Goal: Task Accomplishment & Management: Use online tool/utility

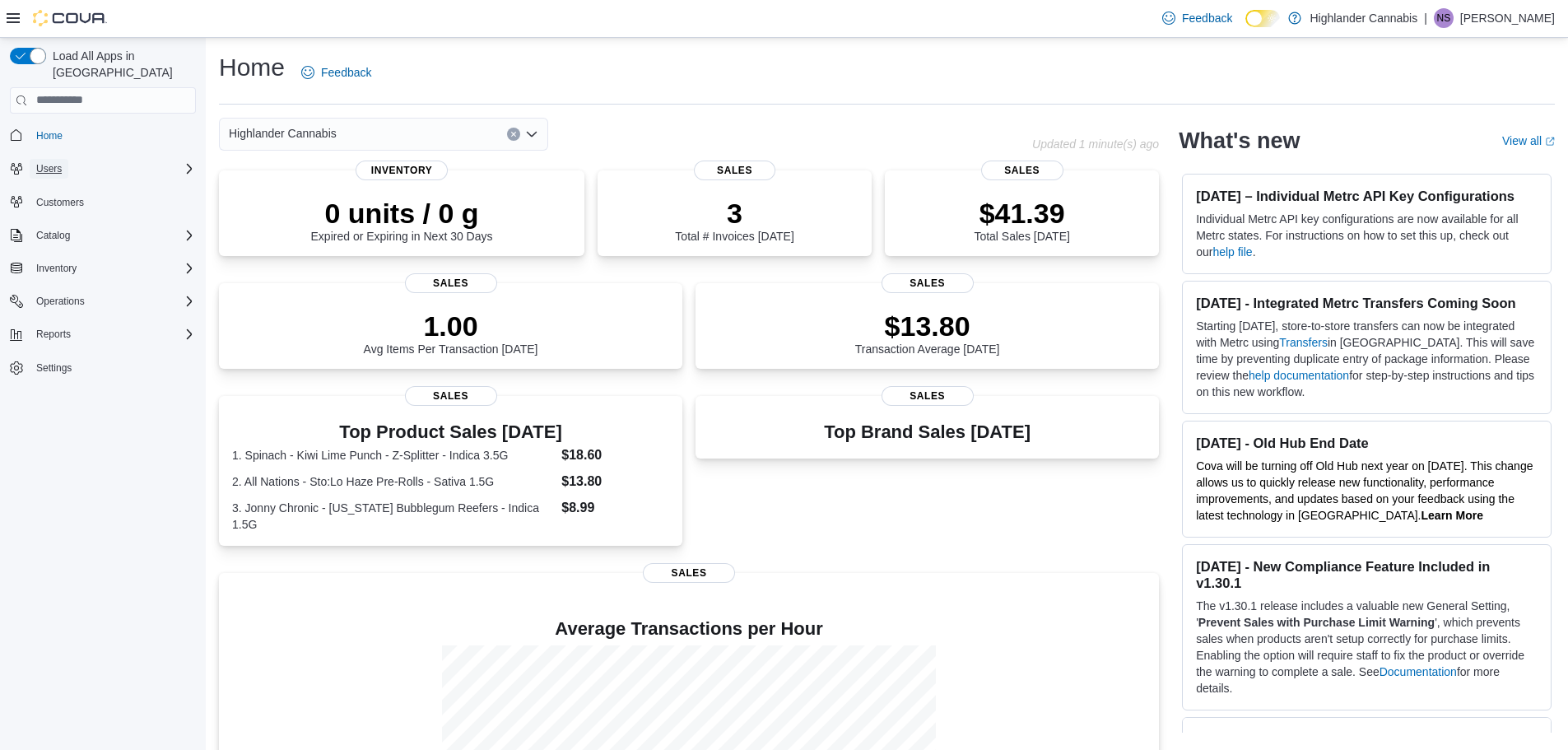
click at [58, 162] on span "Users" at bounding box center [49, 169] width 25 height 13
click at [59, 129] on span "Home" at bounding box center [49, 136] width 26 height 13
click at [70, 374] on span "Reports" at bounding box center [54, 381] width 35 height 13
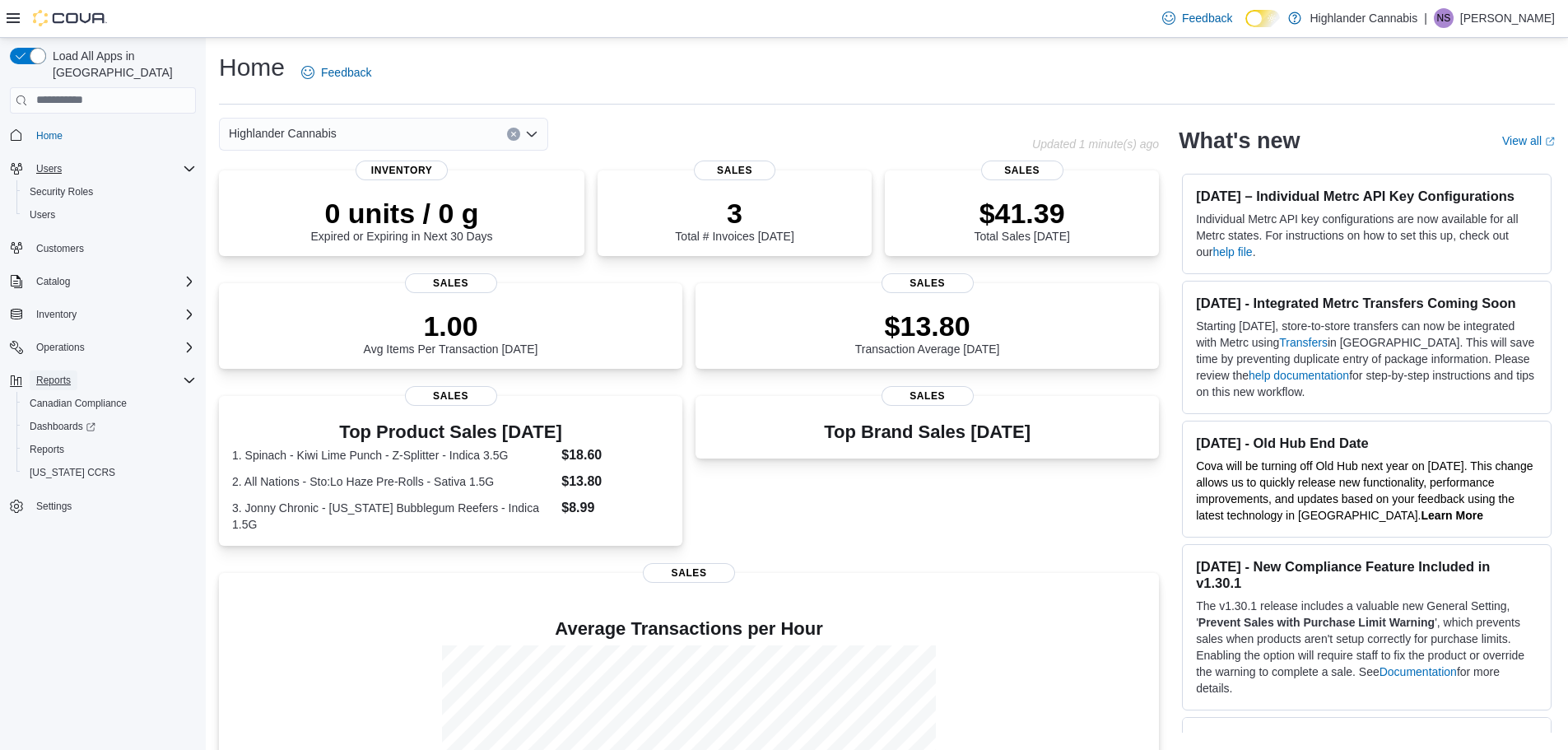
click at [65, 374] on span "Reports" at bounding box center [54, 381] width 35 height 13
click at [64, 370] on span "Reports" at bounding box center [54, 380] width 35 height 19
click at [60, 442] on span "Reports" at bounding box center [47, 449] width 35 height 13
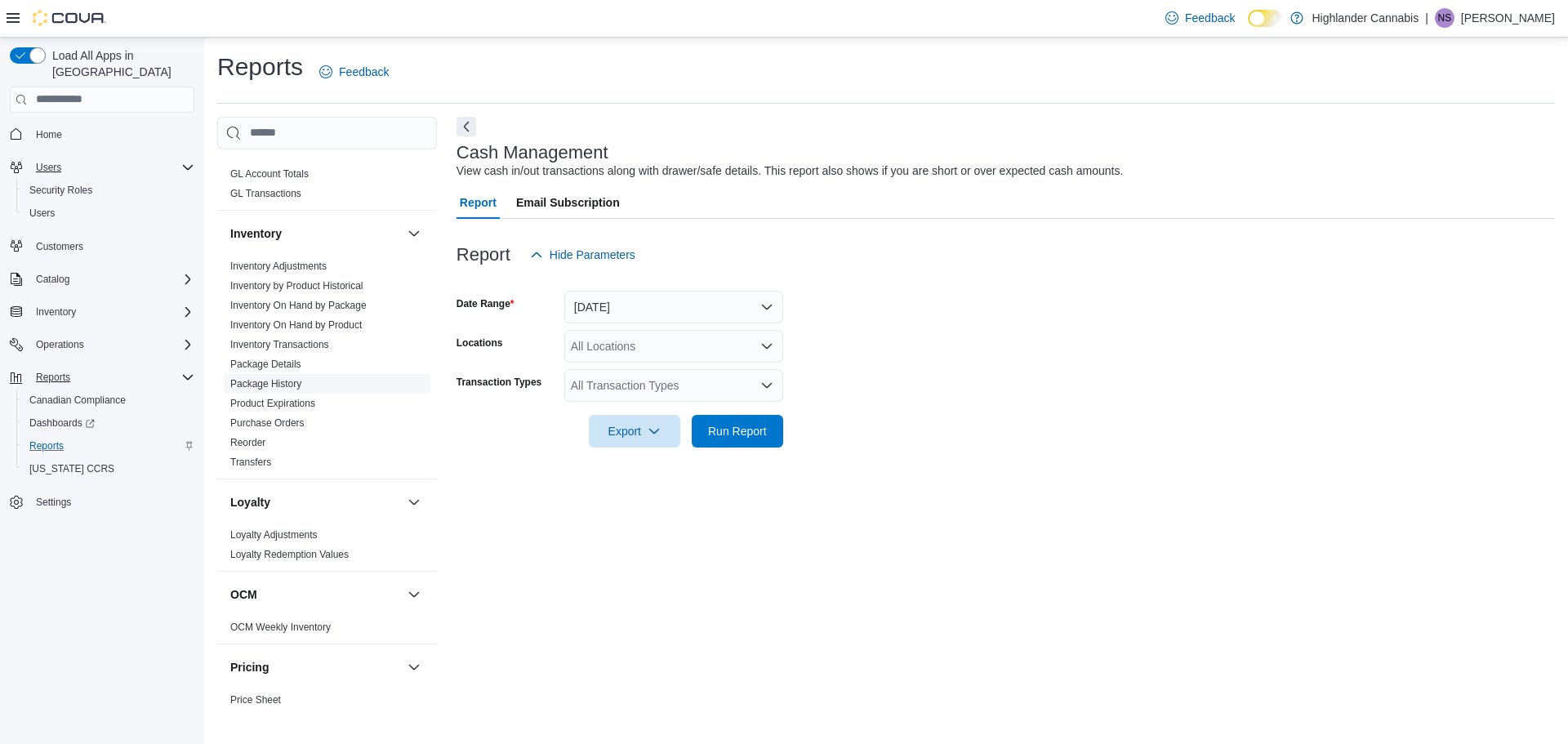
scroll to position [408, 0]
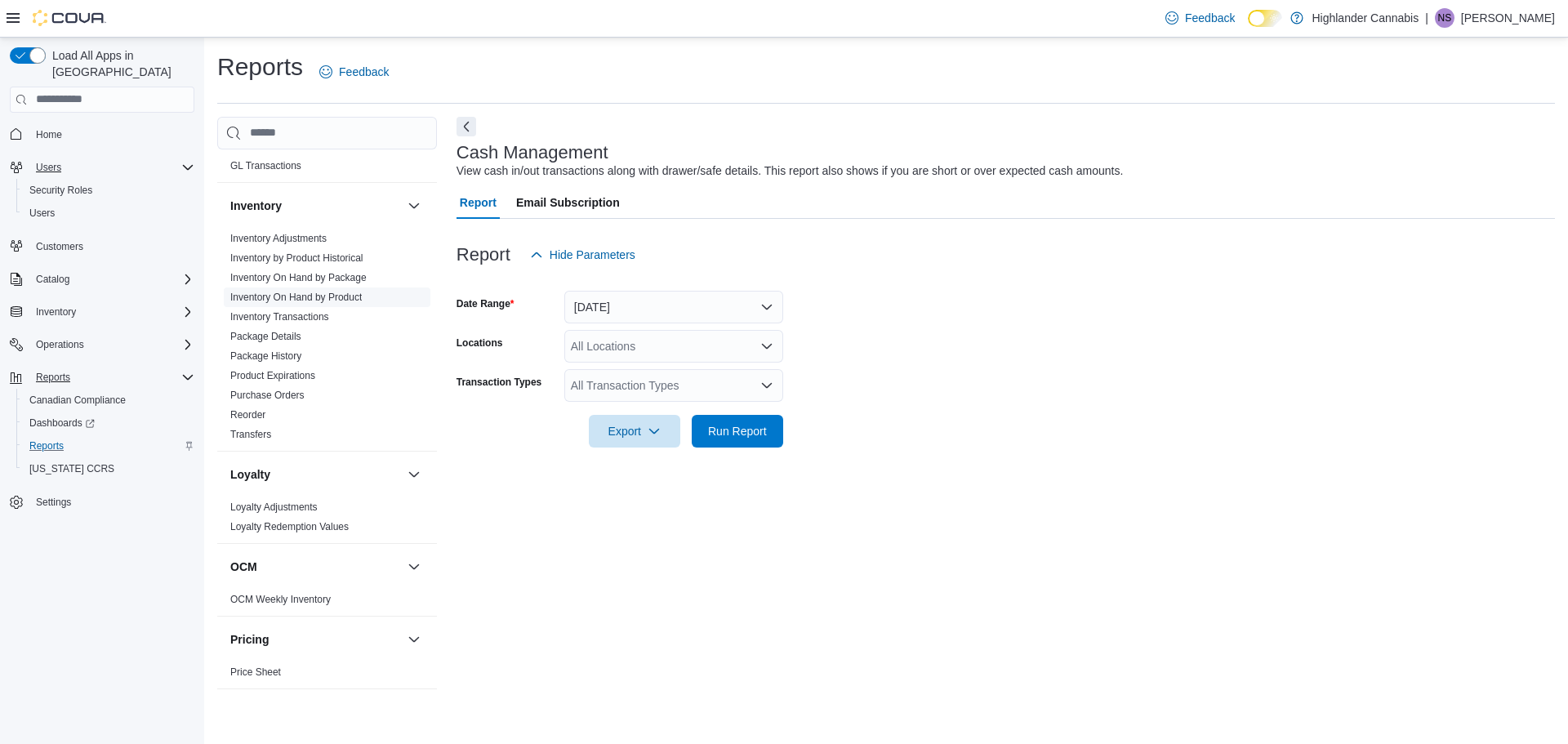
click at [324, 297] on link "Inventory On Hand by Product" at bounding box center [296, 297] width 131 height 11
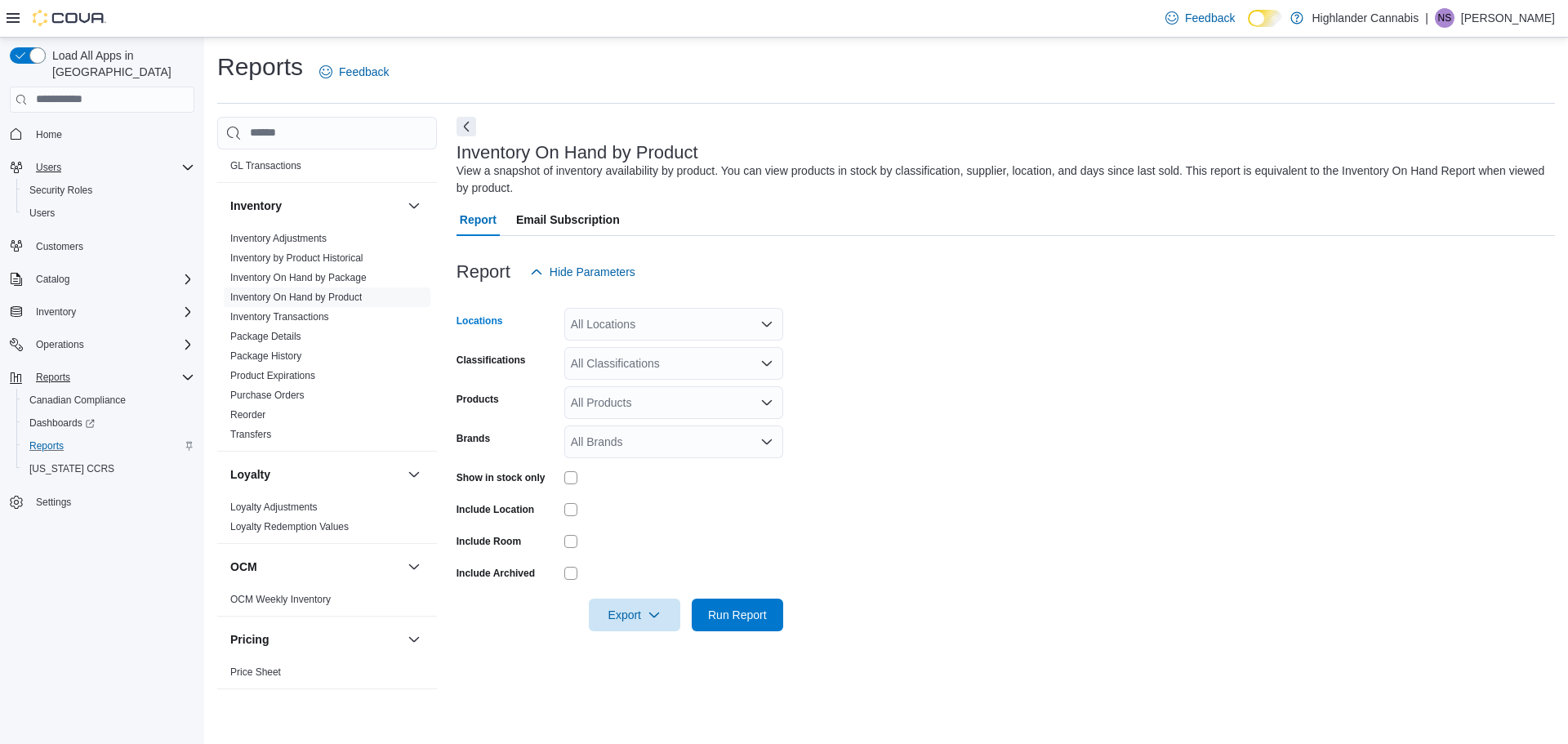
click at [768, 327] on icon "Open list of options" at bounding box center [767, 324] width 13 height 13
click at [678, 379] on span "[STREET_ADDRESS][PERSON_NAME]" at bounding box center [703, 375] width 208 height 16
click at [872, 367] on form "Locations [STREET_ADDRESS][PERSON_NAME] Selected. [STREET_ADDRESS][PERSON_NAME]…" at bounding box center [1005, 459] width 1098 height 343
click at [762, 358] on icon "Open list of options" at bounding box center [767, 363] width 13 height 13
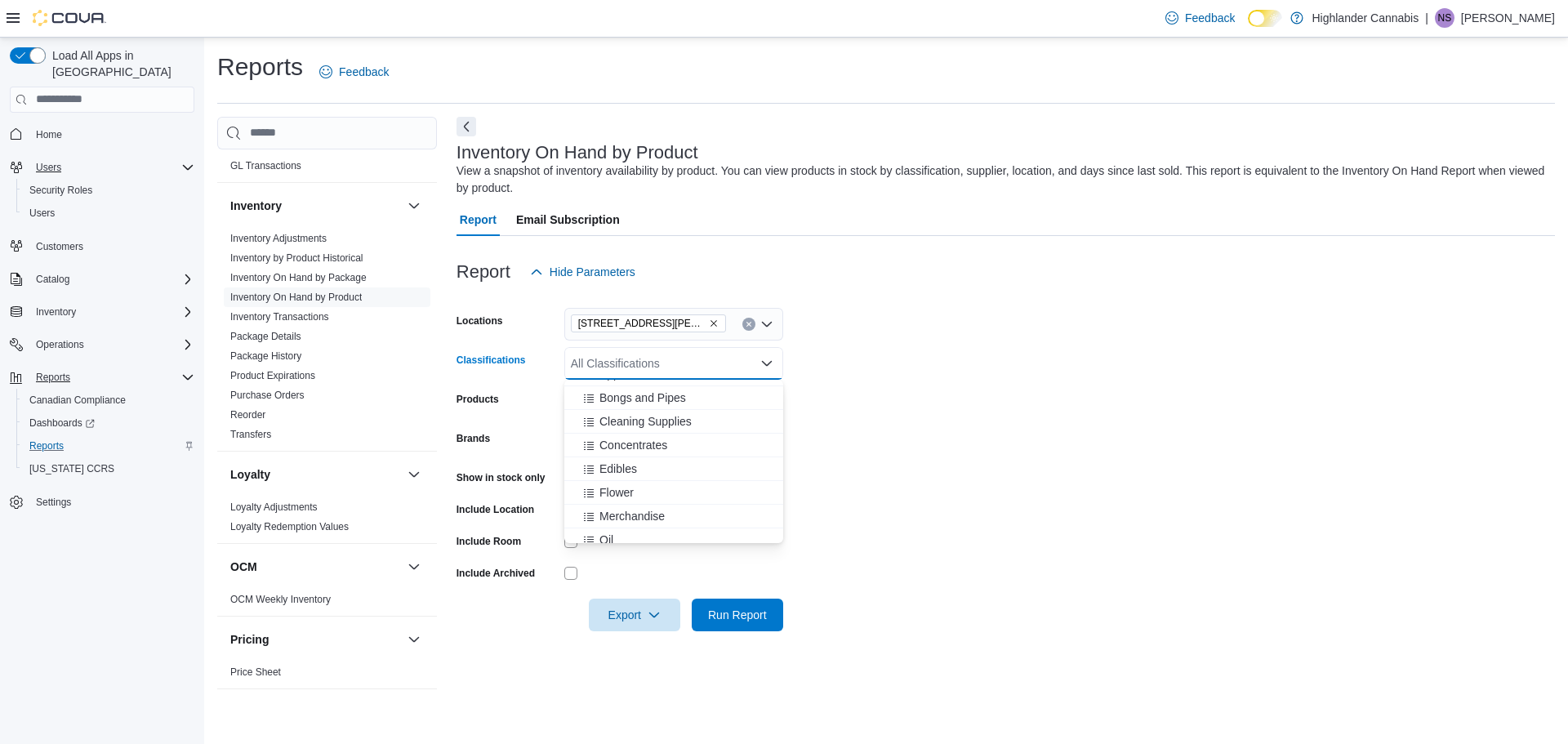
scroll to position [164, 0]
click at [629, 418] on span "Concentrates" at bounding box center [633, 417] width 68 height 16
click at [628, 418] on span "Edibles" at bounding box center [618, 417] width 37 height 16
click at [624, 417] on span "Flower" at bounding box center [617, 417] width 34 height 16
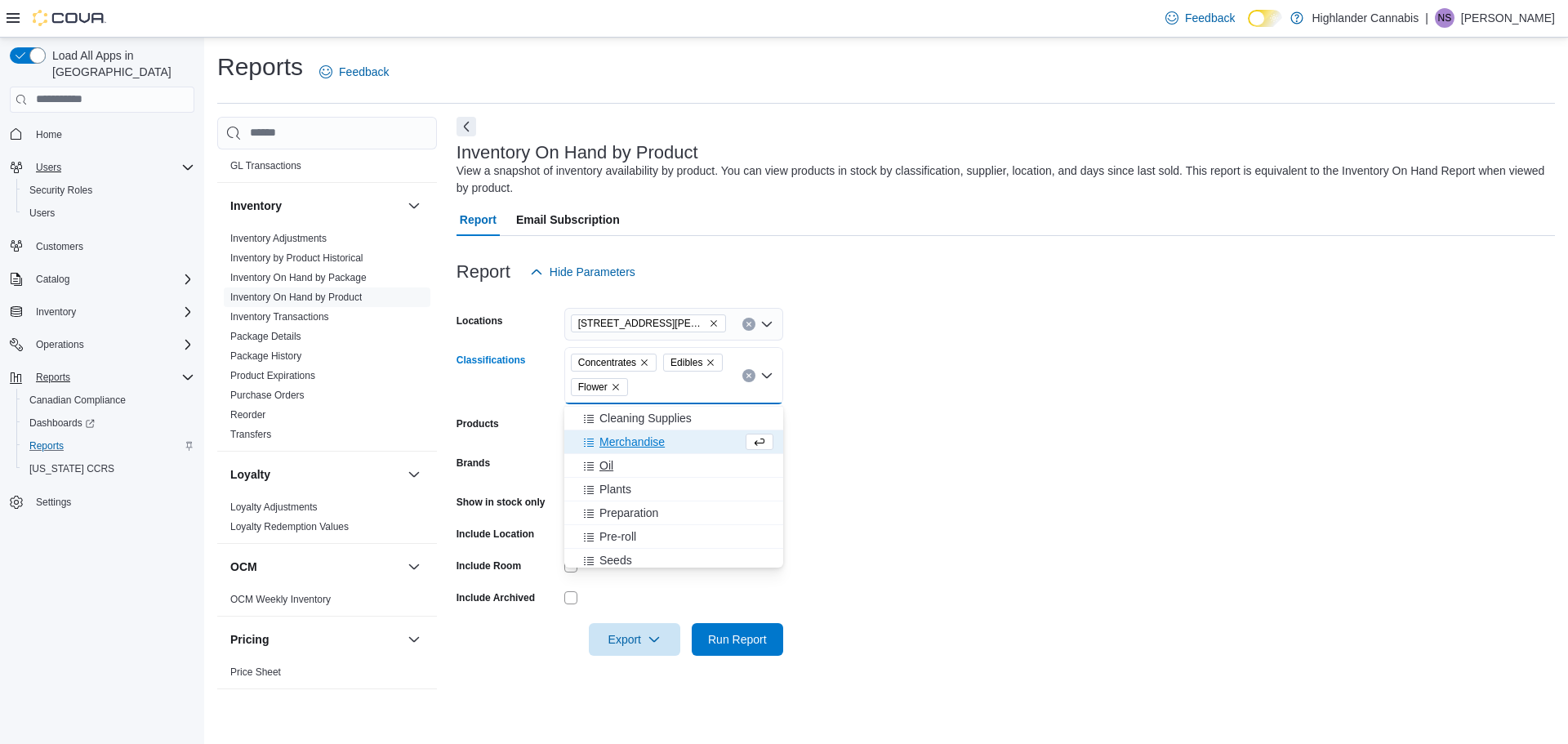
click at [611, 464] on span "Oil" at bounding box center [607, 465] width 14 height 16
click at [627, 506] on span "Pre-roll" at bounding box center [618, 513] width 36 height 16
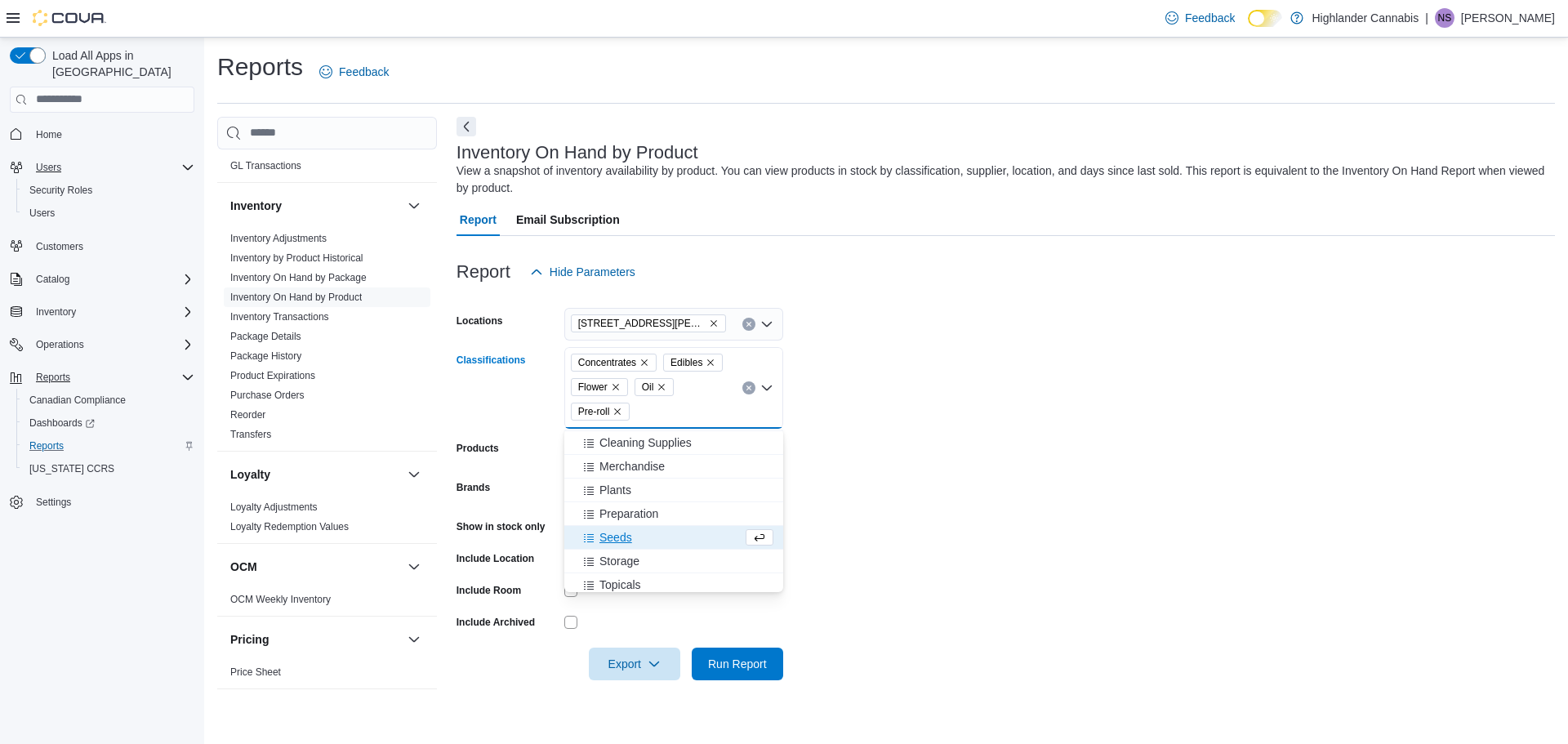
scroll to position [245, 0]
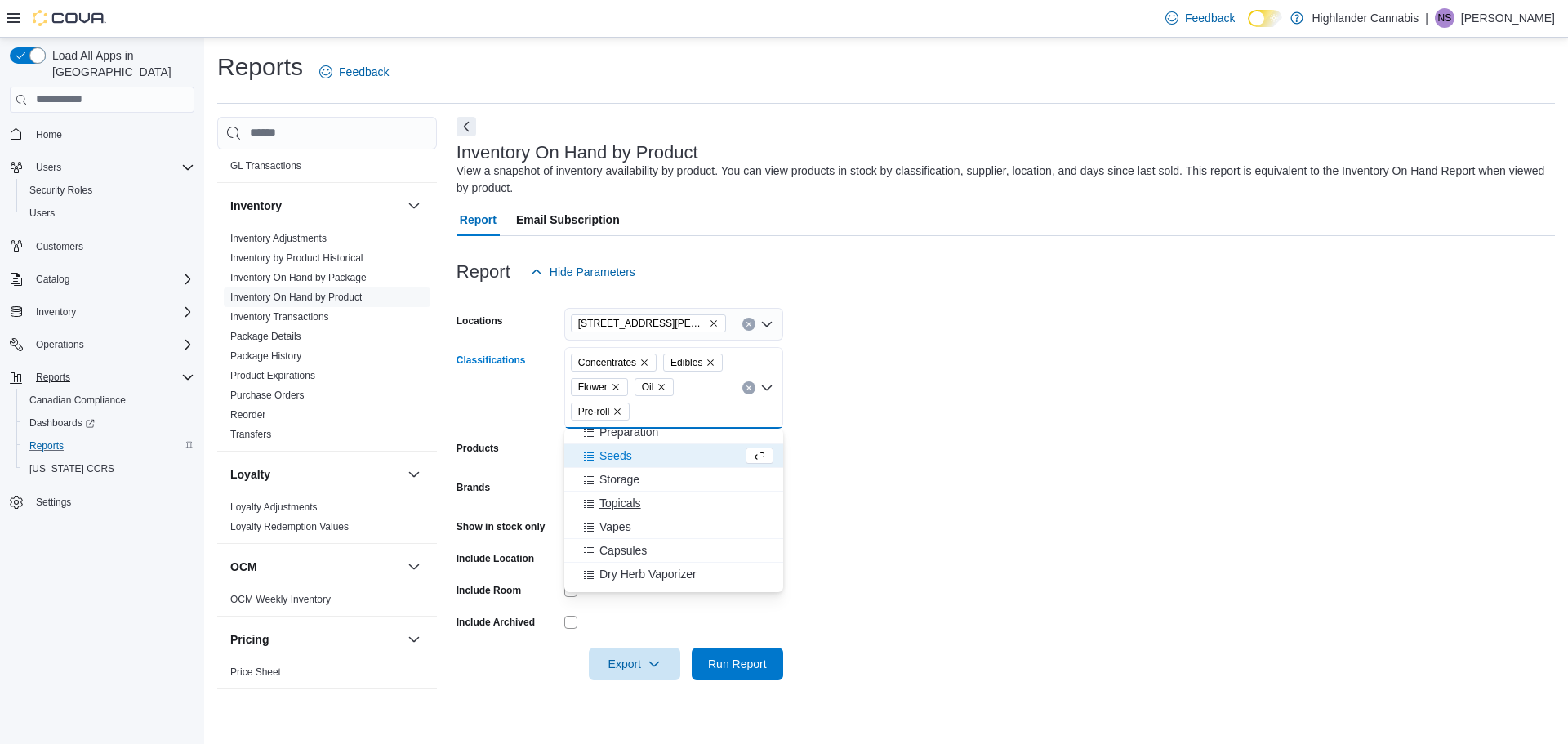
click at [617, 506] on span "Topicals" at bounding box center [621, 502] width 42 height 16
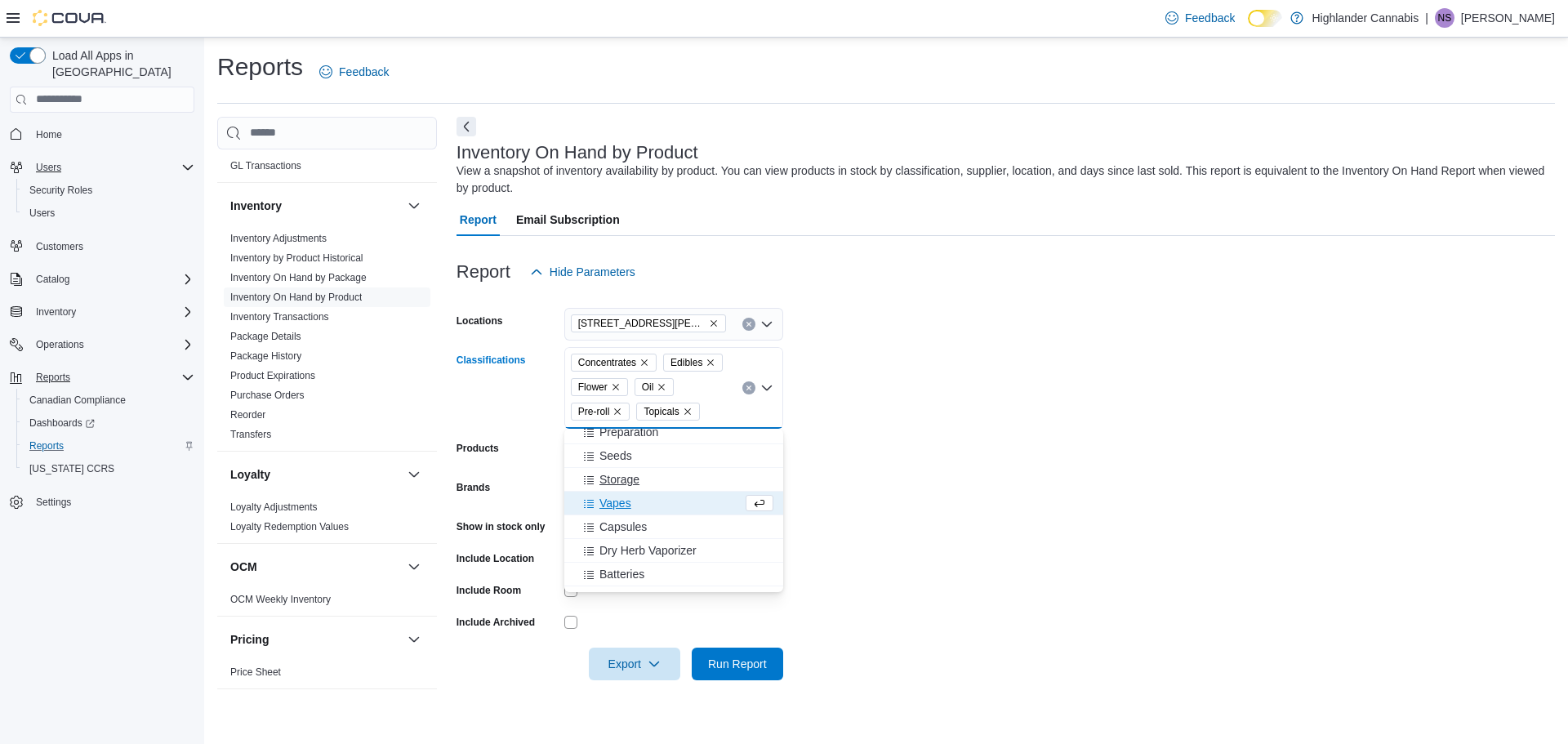
click at [627, 497] on span "Vapes" at bounding box center [615, 502] width 32 height 16
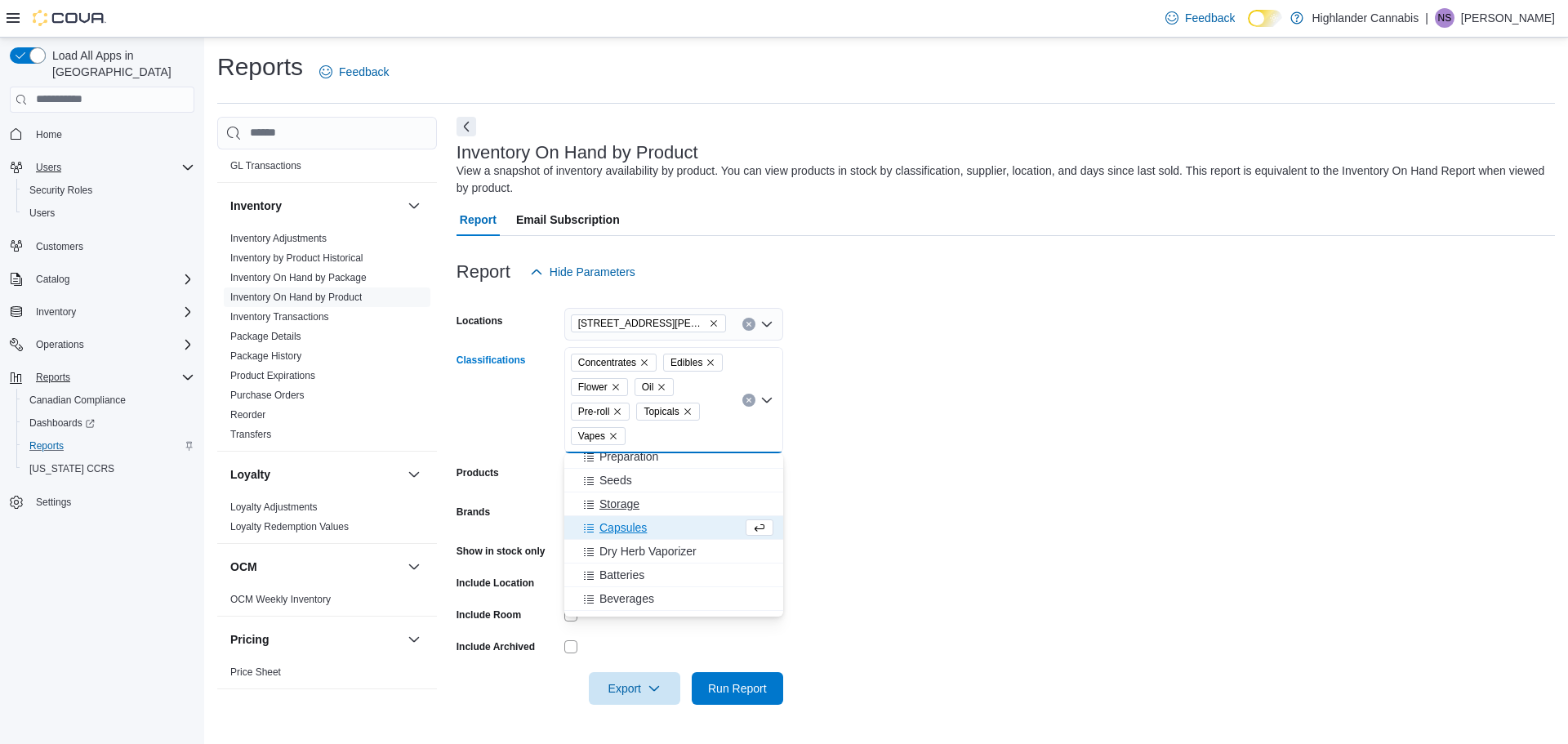
scroll to position [263, 0]
click at [634, 583] on span "Beverages" at bounding box center [627, 580] width 55 height 16
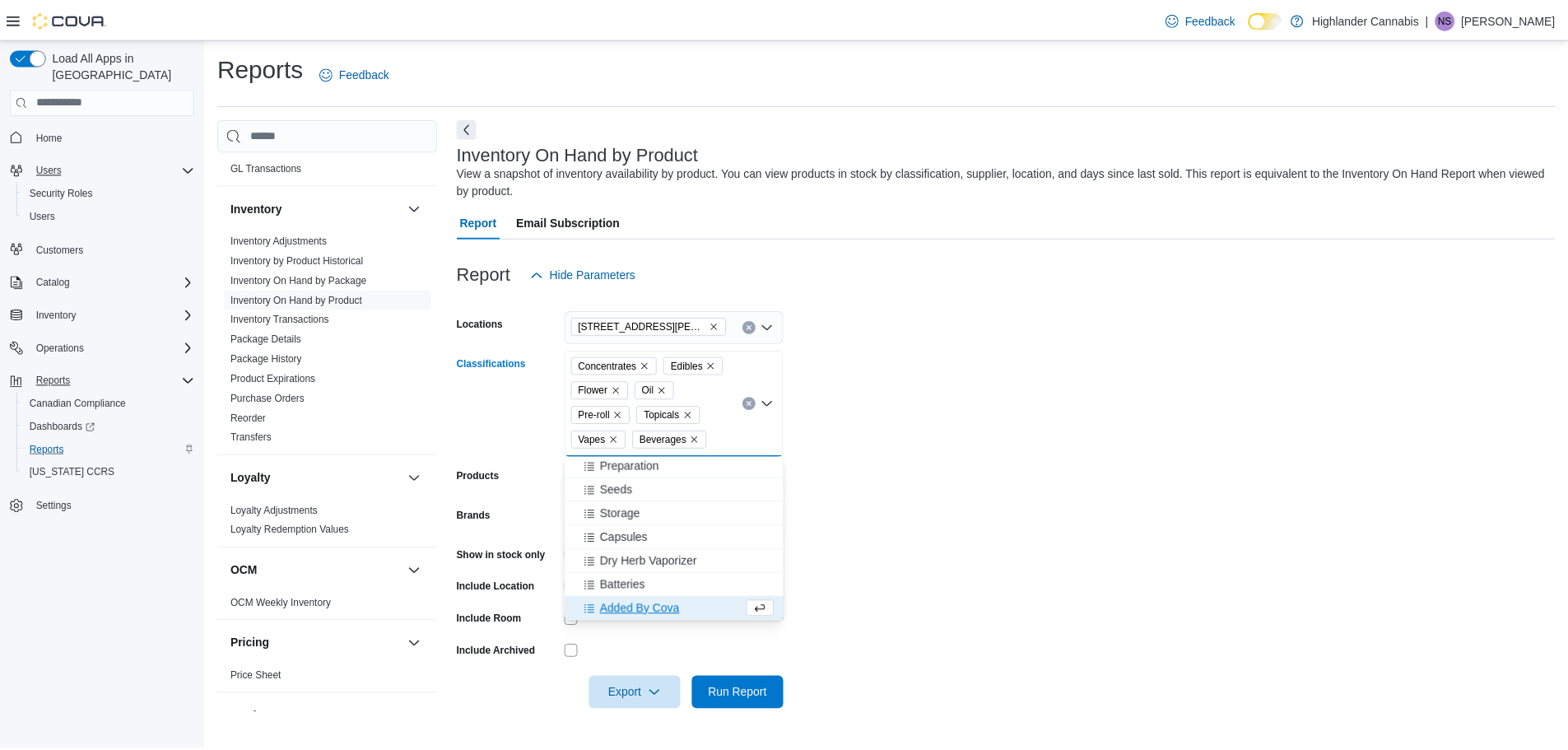
scroll to position [241, 0]
click at [940, 470] on form "Locations [STREET_ADDRESS][PERSON_NAME] Classifications Concentrates Edibles Fl…" at bounding box center [1014, 499] width 1107 height 419
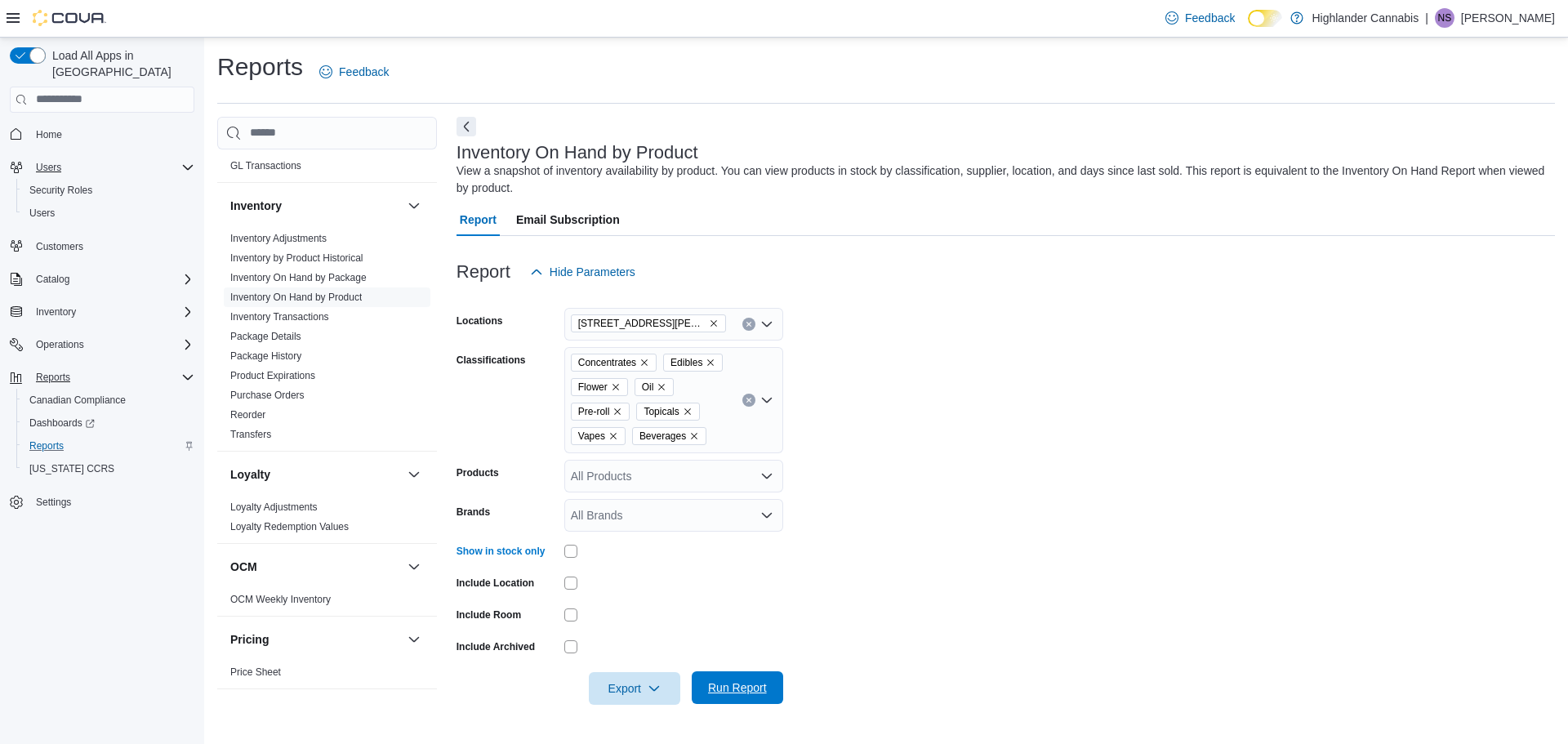
click at [740, 694] on span "Run Report" at bounding box center [737, 687] width 58 height 16
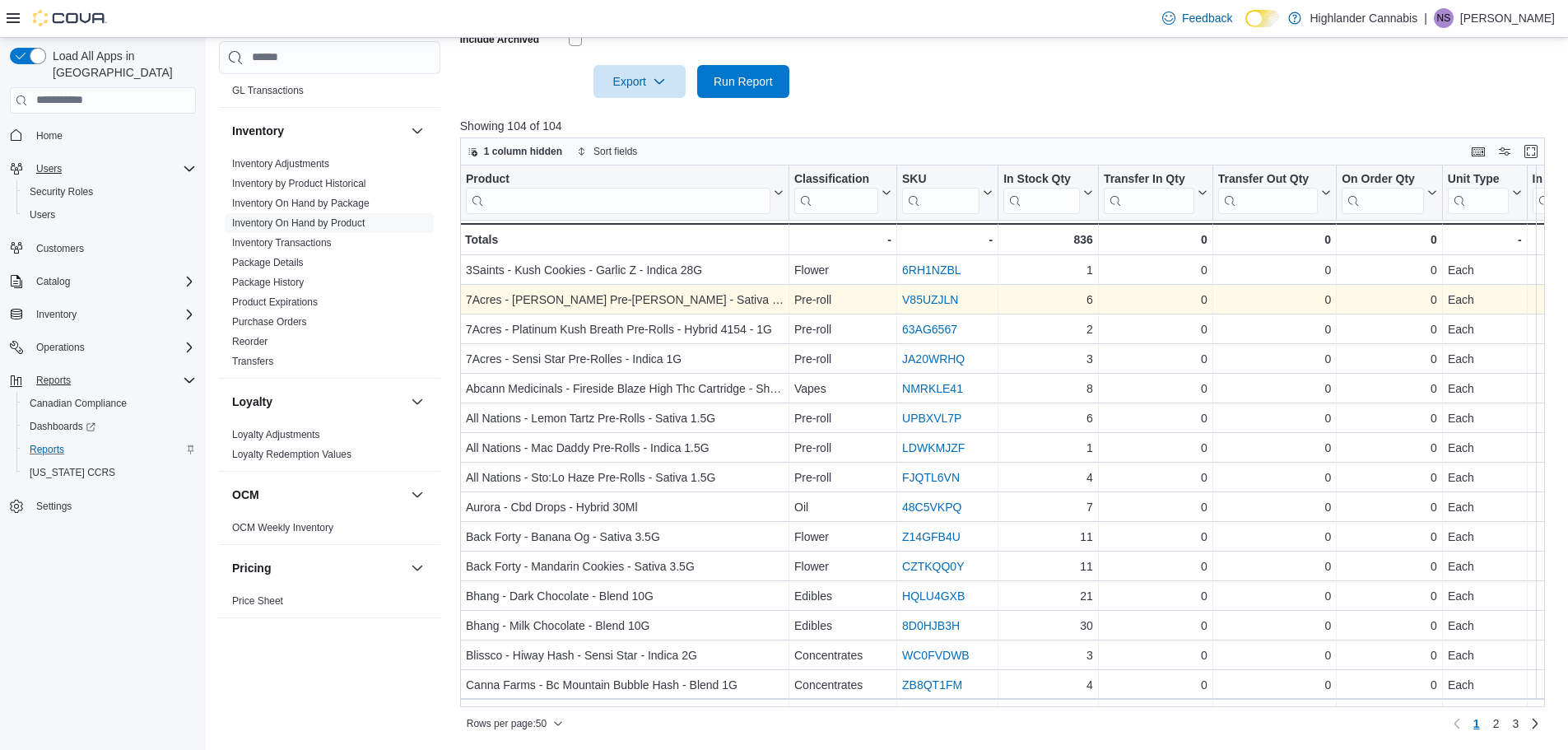
scroll to position [530, 0]
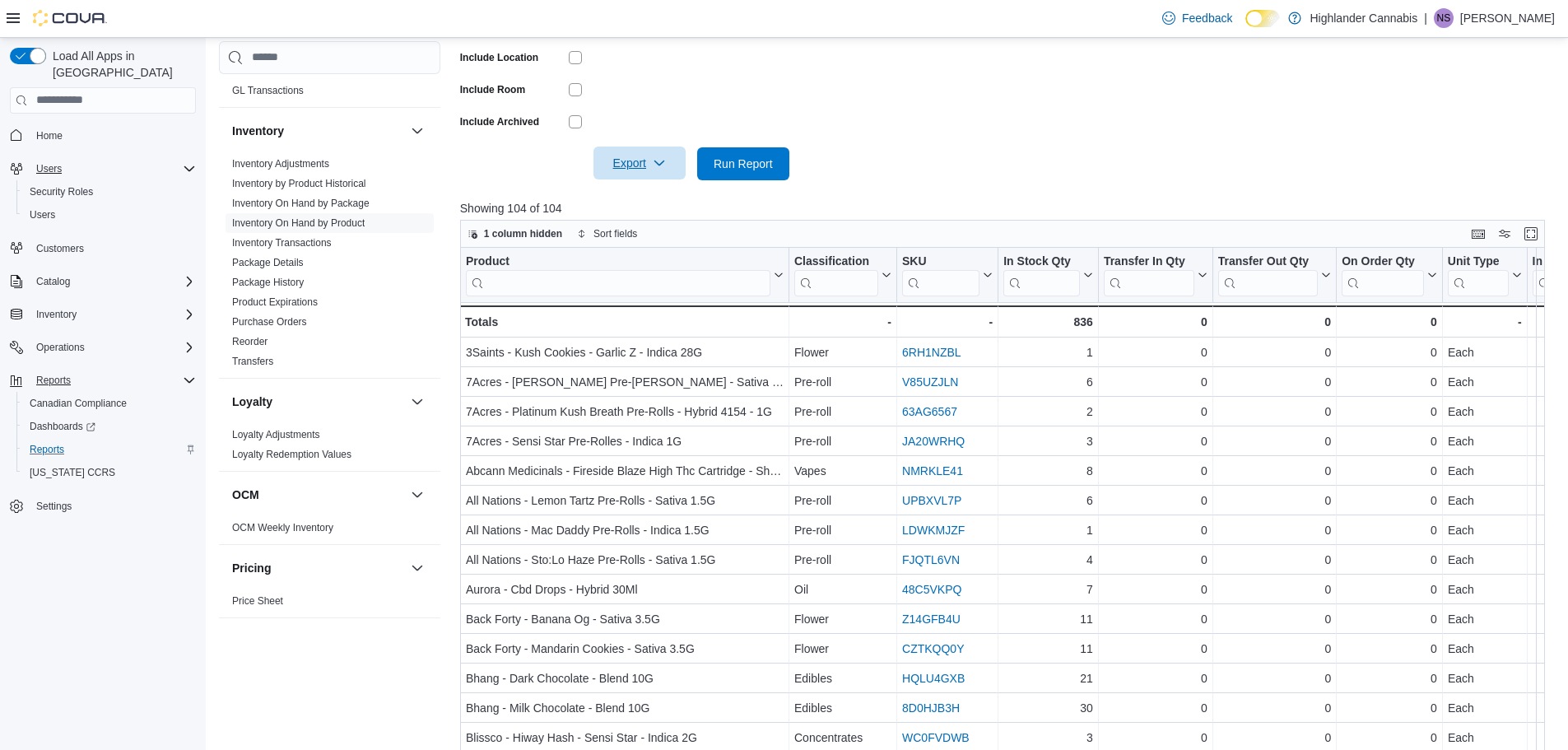
click at [657, 161] on icon "button" at bounding box center [660, 163] width 14 height 13
click at [662, 190] on span "Export to Excel" at bounding box center [641, 197] width 74 height 13
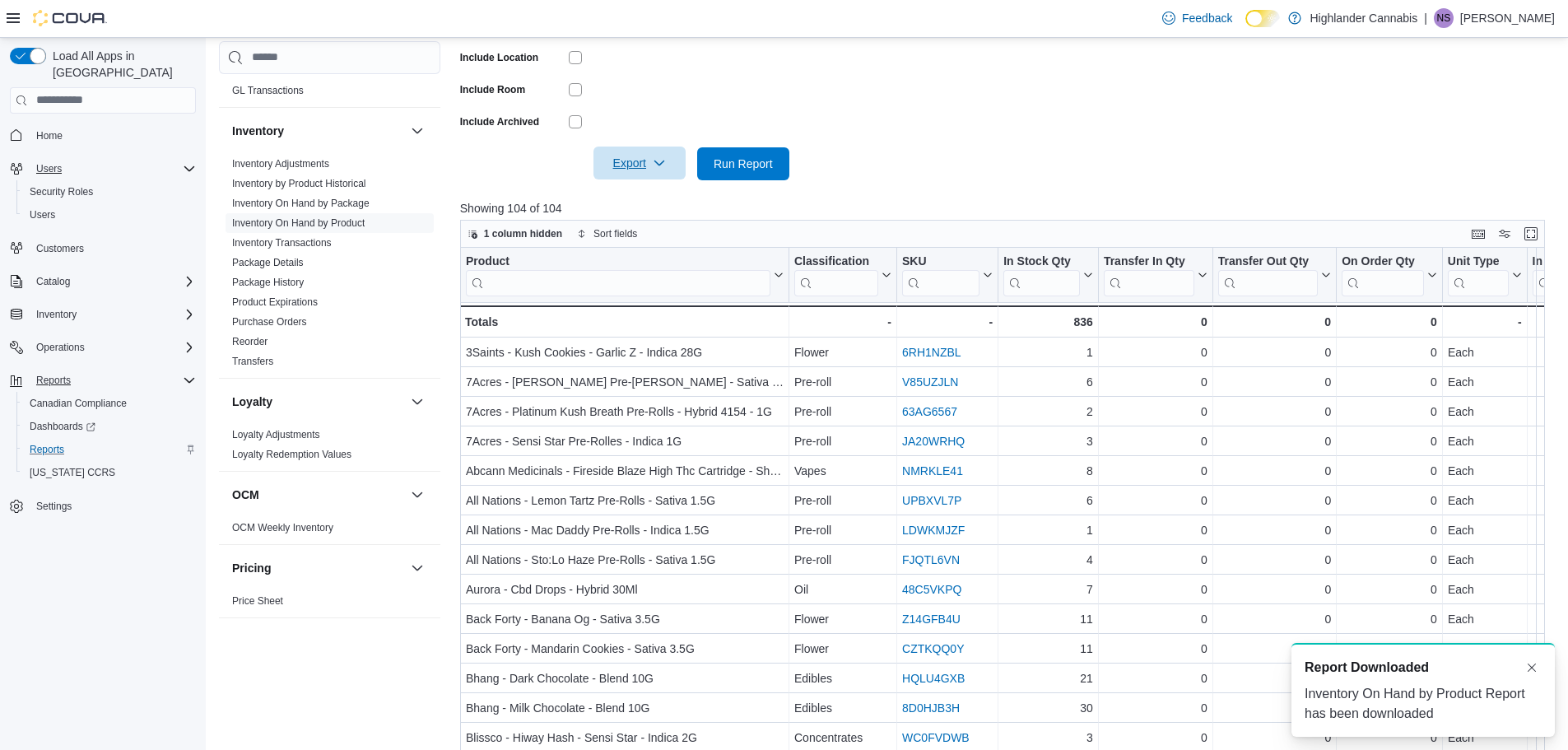
scroll to position [0, 0]
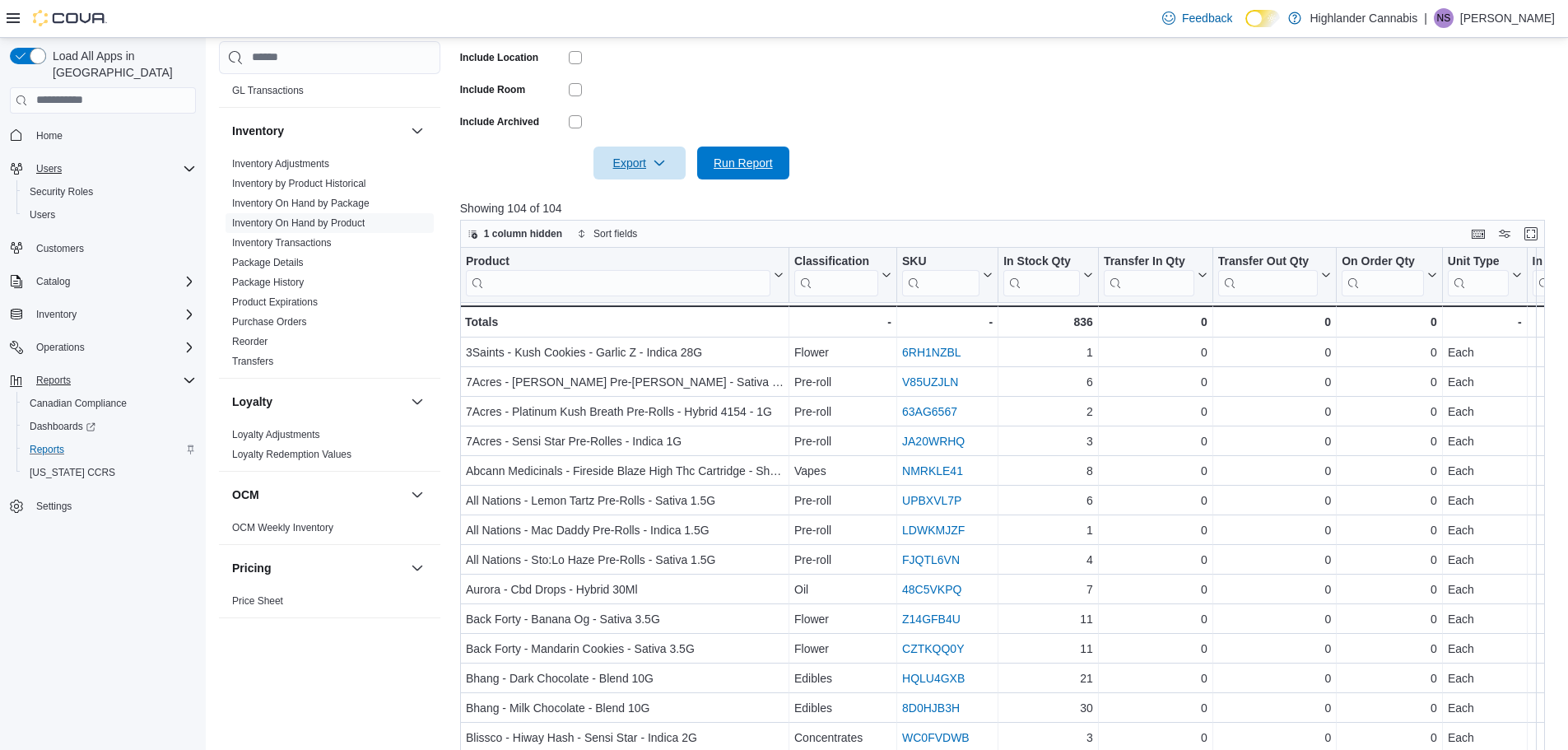
click at [754, 162] on span "Run Report" at bounding box center [743, 162] width 59 height 16
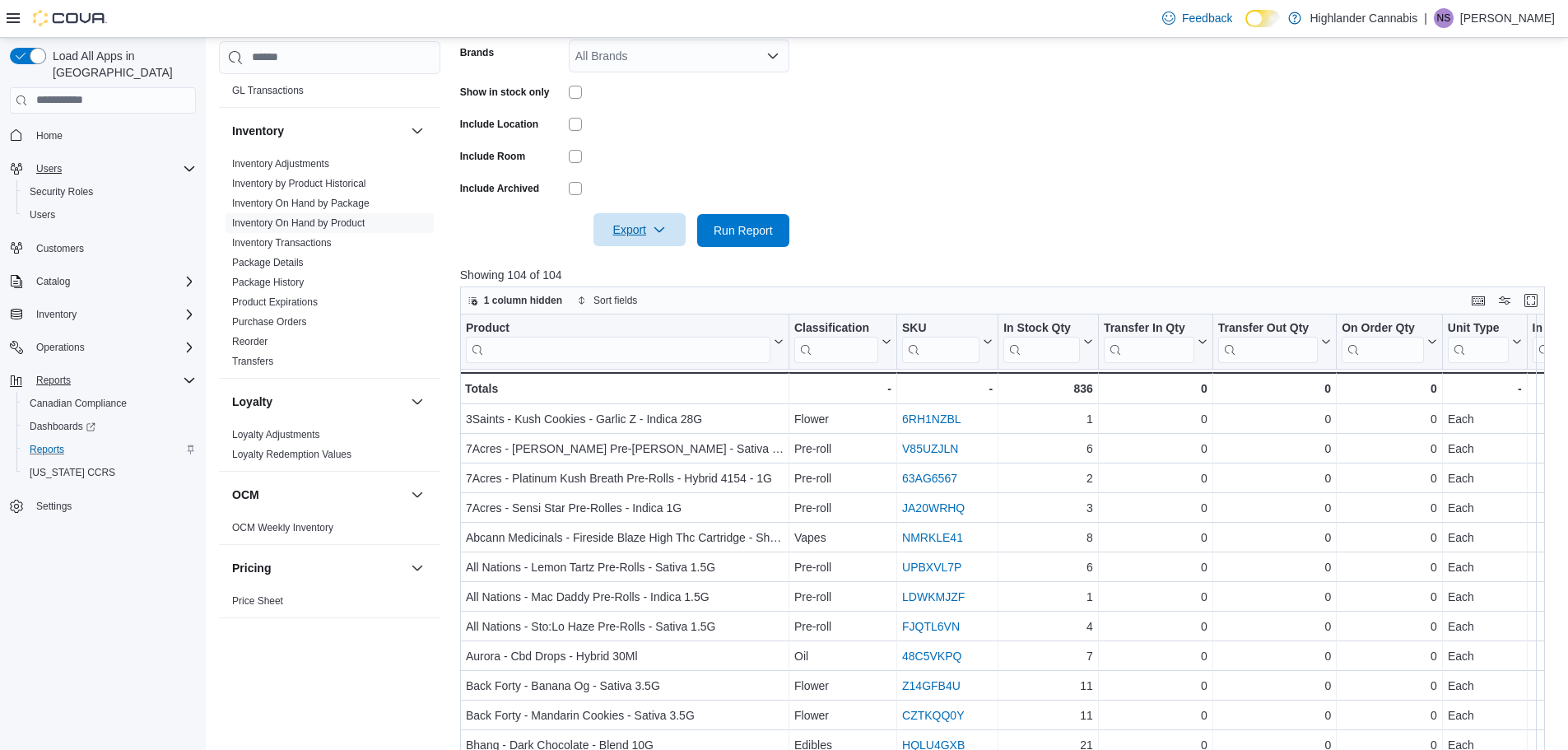
scroll to position [365, 0]
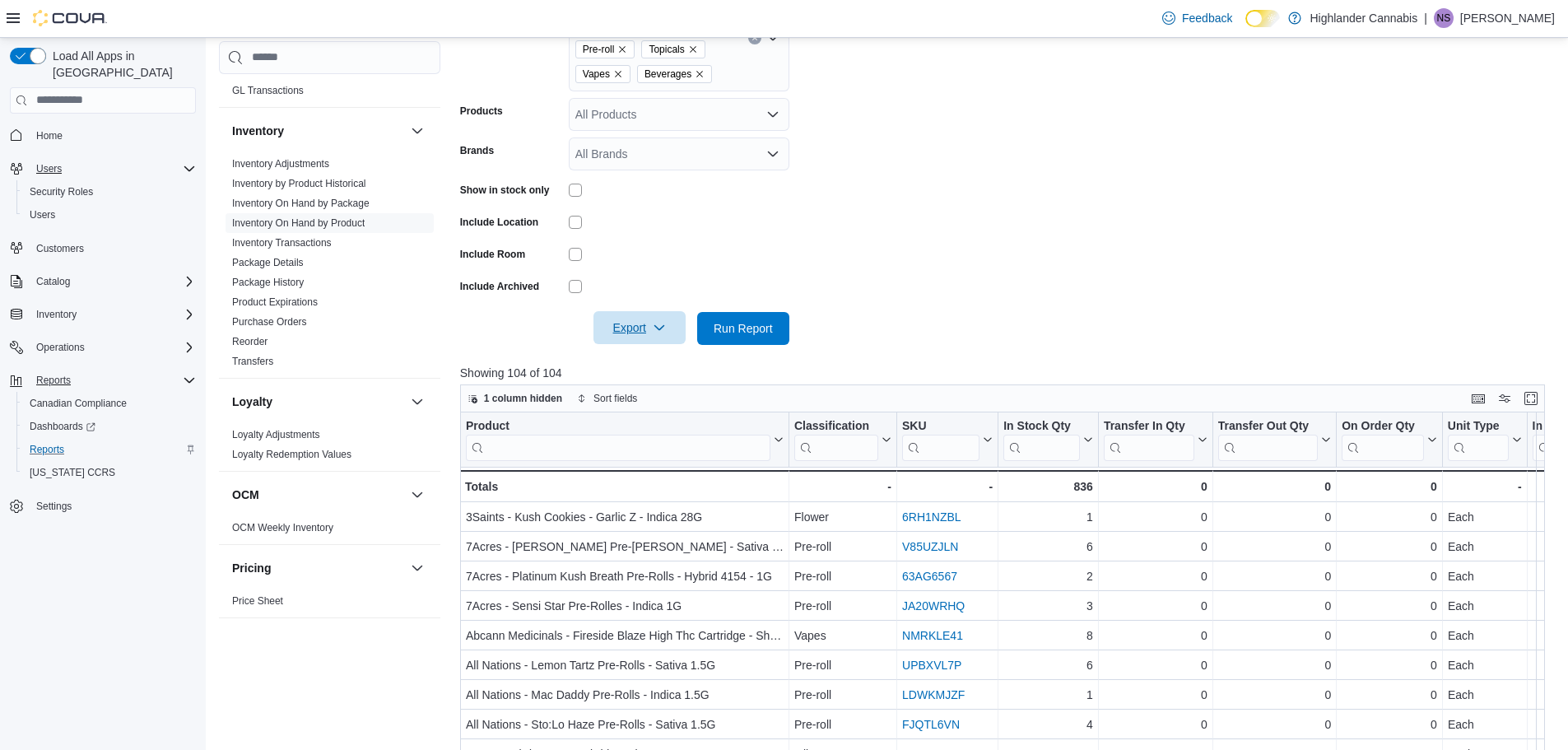
click at [616, 335] on span "Export" at bounding box center [639, 328] width 72 height 33
click at [736, 214] on div at bounding box center [679, 222] width 221 height 25
click at [646, 337] on span "Export" at bounding box center [639, 328] width 72 height 33
click at [648, 358] on span "Export to Excel" at bounding box center [641, 362] width 74 height 13
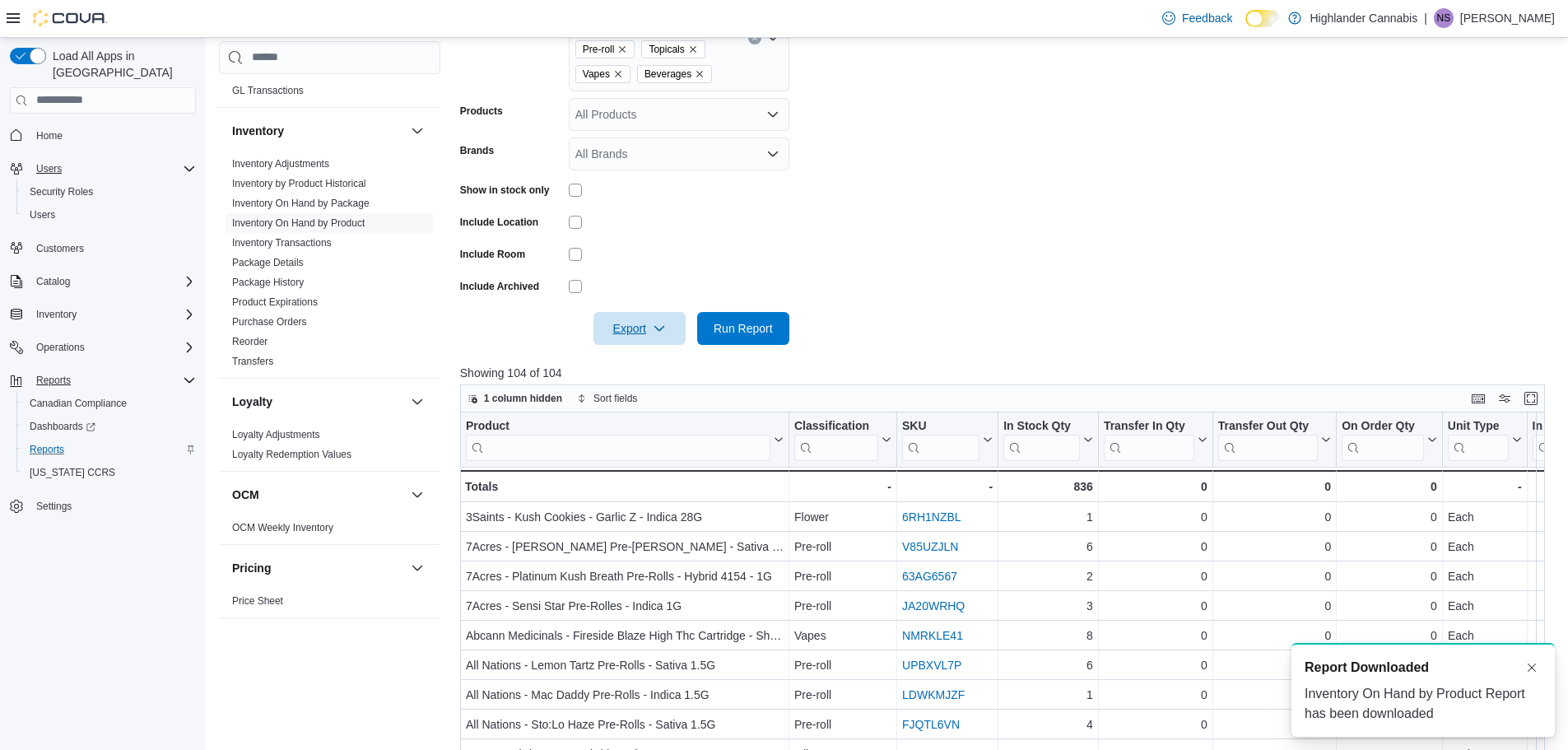
scroll to position [0, 0]
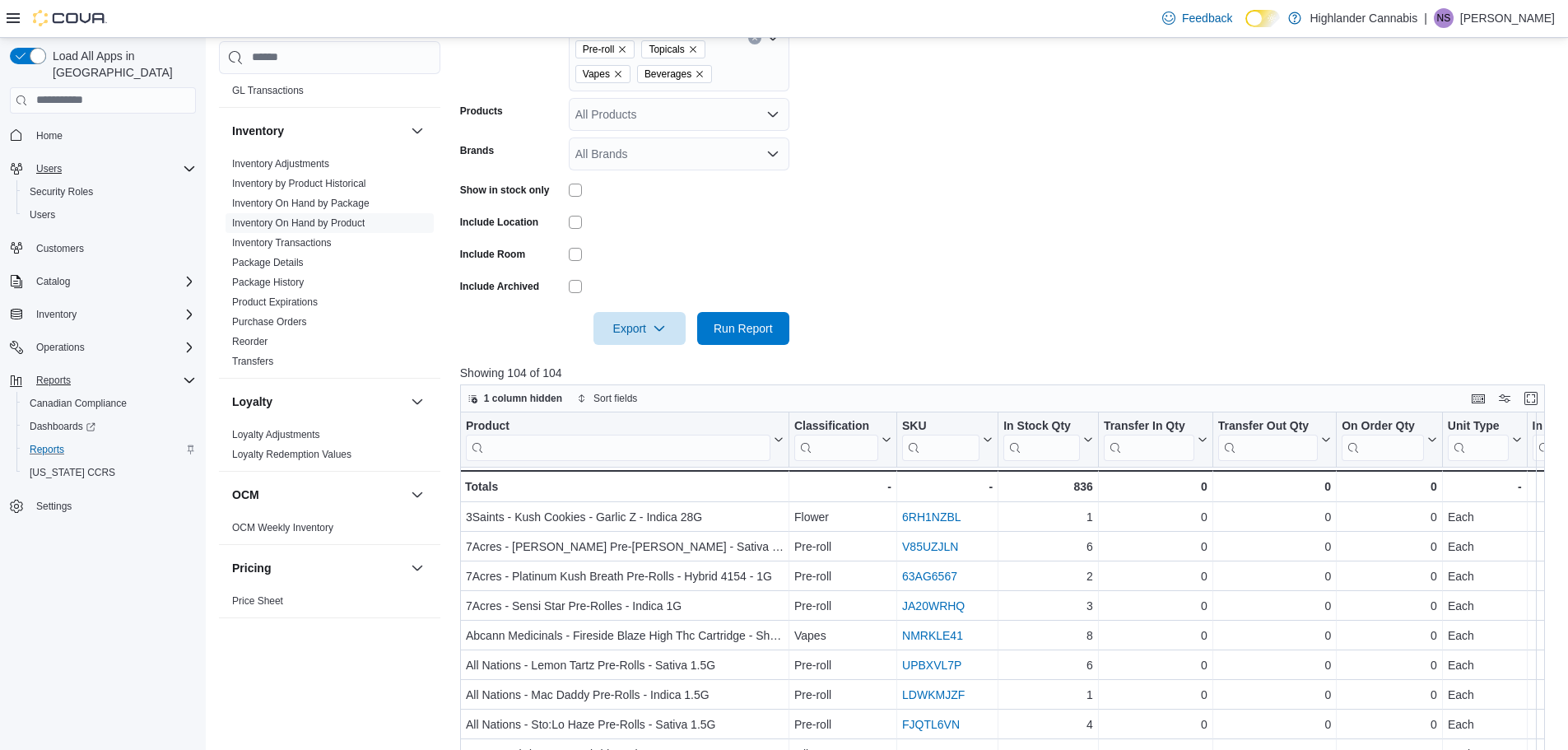
drag, startPoint x: 1234, startPoint y: 42, endPoint x: 1274, endPoint y: 248, distance: 209.8
click at [1274, 248] on form "Locations [STREET_ADDRESS][PERSON_NAME] Classifications Concentrates Edibles Fl…" at bounding box center [1008, 134] width 1096 height 419
